Goal: Navigation & Orientation: Find specific page/section

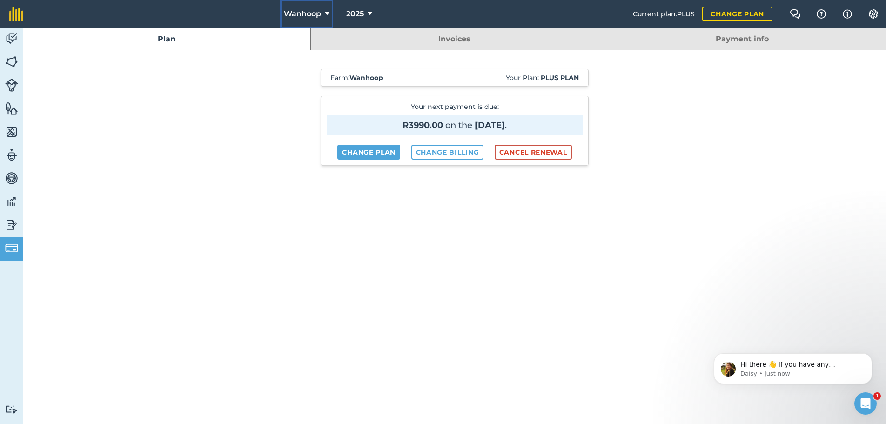
click at [328, 12] on icon at bounding box center [327, 13] width 5 height 11
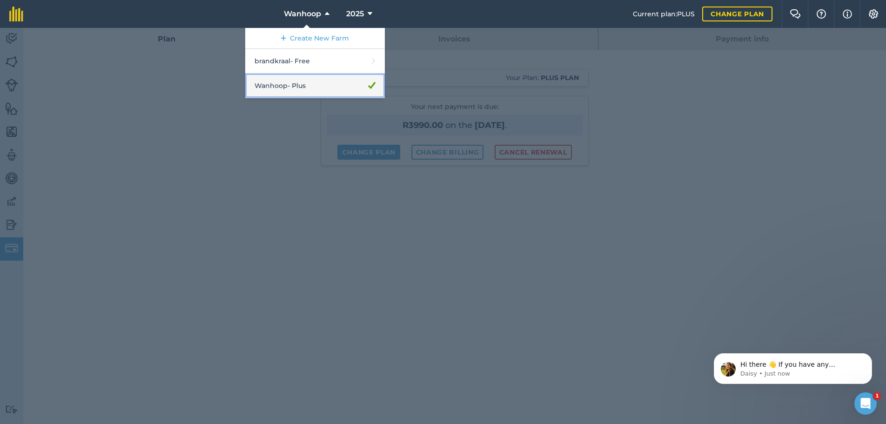
click at [304, 87] on link "Wanhoop - Plus" at bounding box center [315, 86] width 140 height 25
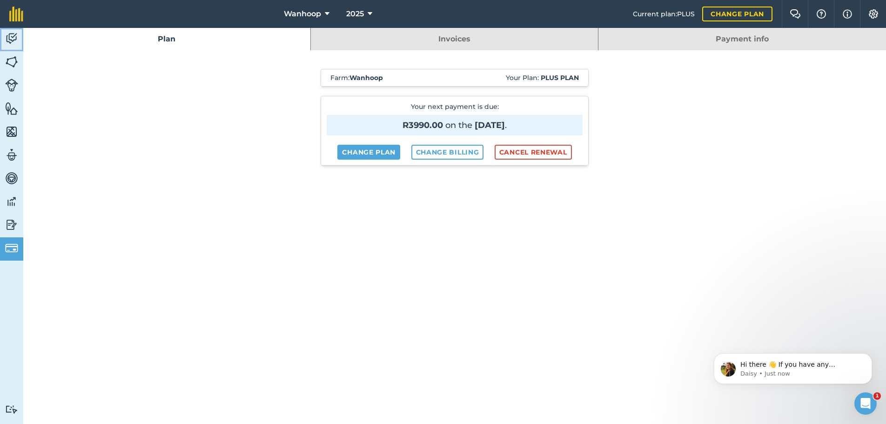
click at [11, 37] on img at bounding box center [11, 39] width 13 height 14
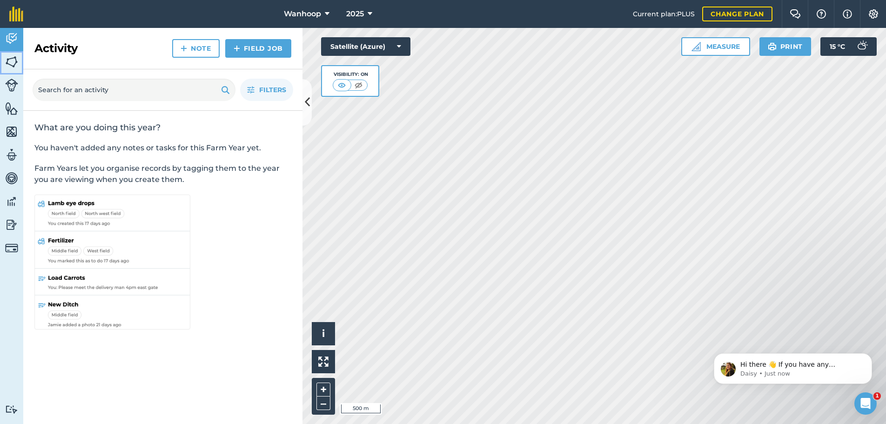
click at [12, 62] on img at bounding box center [11, 62] width 13 height 14
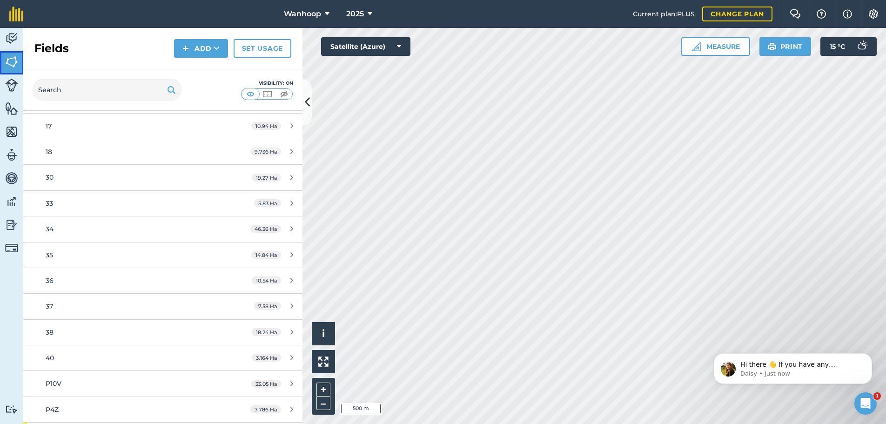
scroll to position [825, 0]
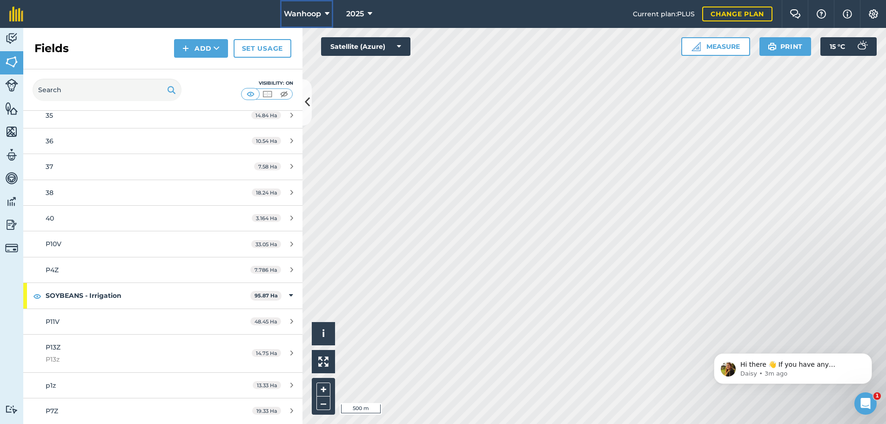
click at [327, 13] on icon at bounding box center [327, 13] width 5 height 11
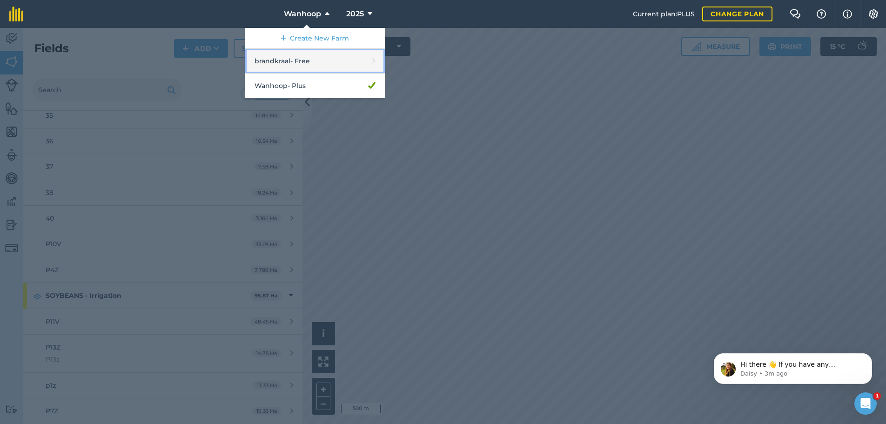
click at [288, 62] on link "brandkraal - Free" at bounding box center [315, 61] width 140 height 25
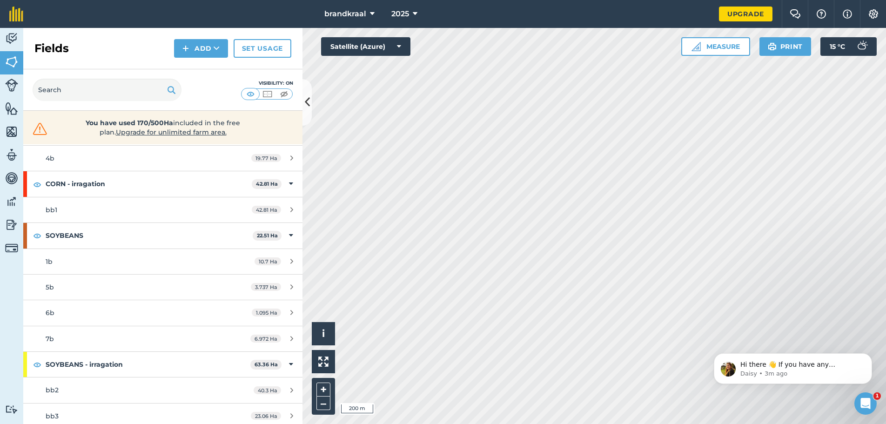
scroll to position [124, 0]
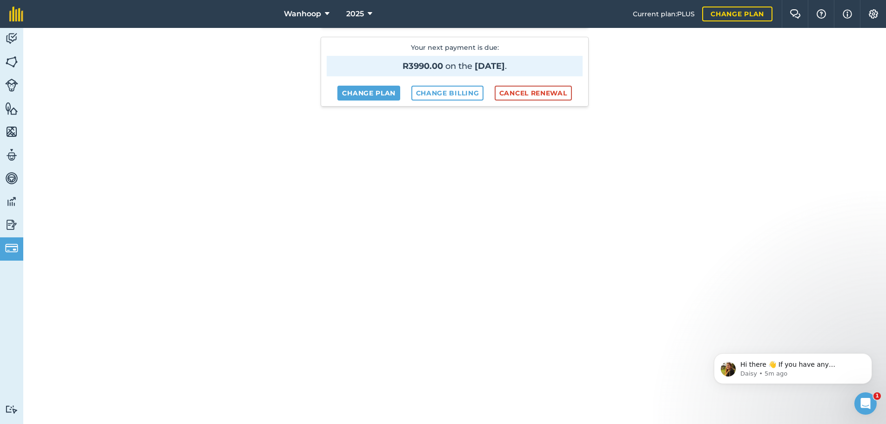
scroll to position [233, 0]
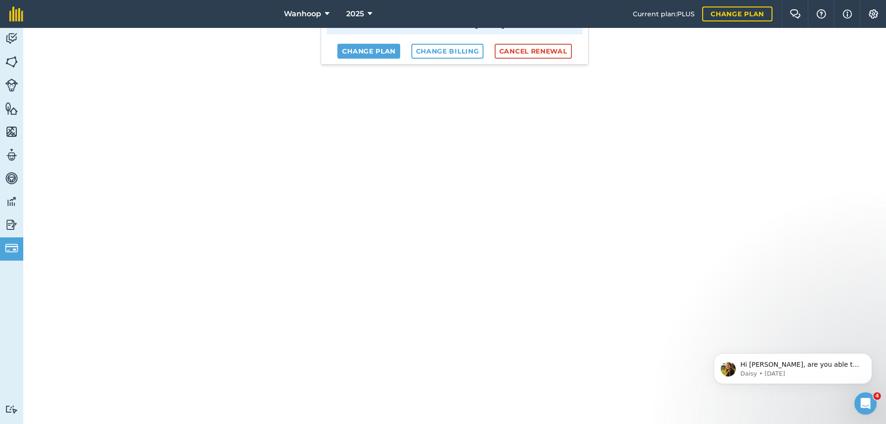
scroll to position [140, 0]
